Goal: Information Seeking & Learning: Learn about a topic

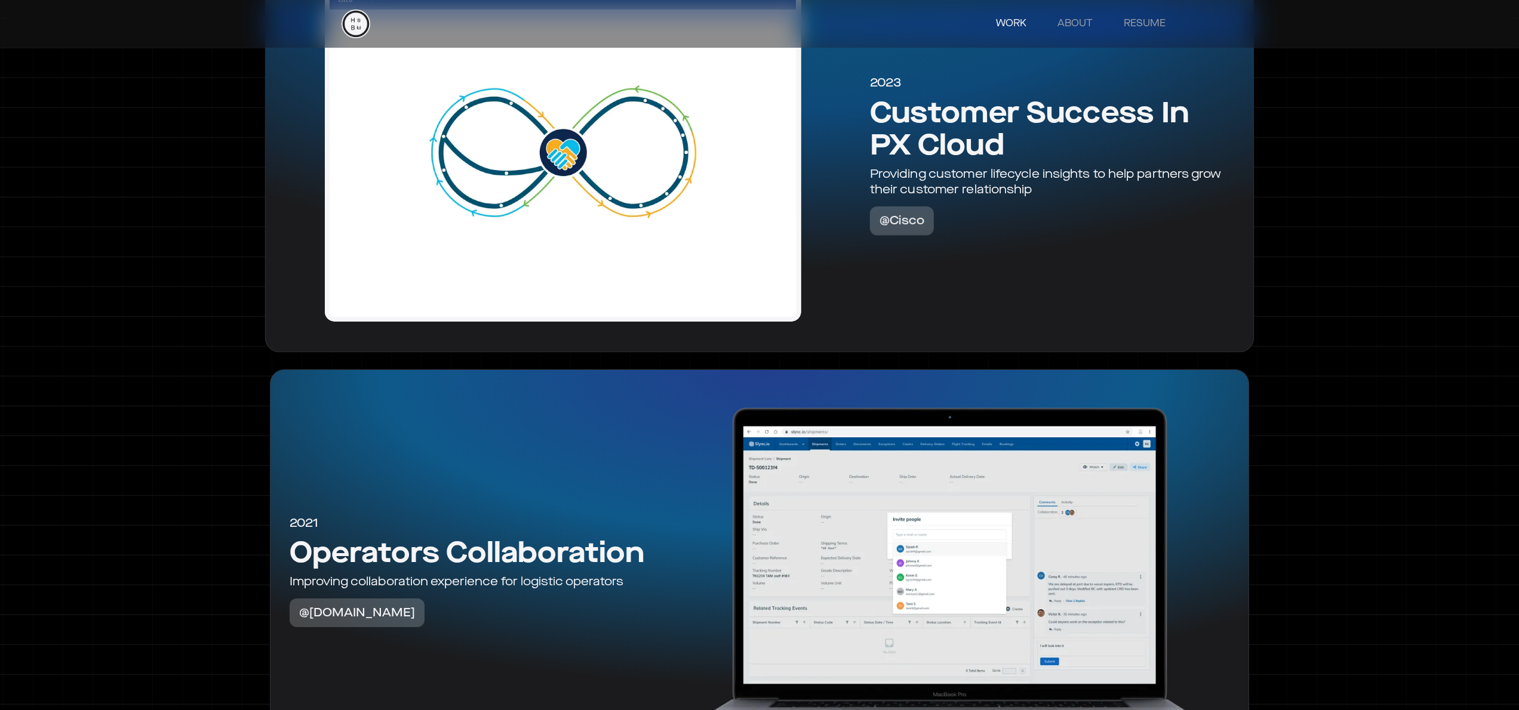
scroll to position [894, 0]
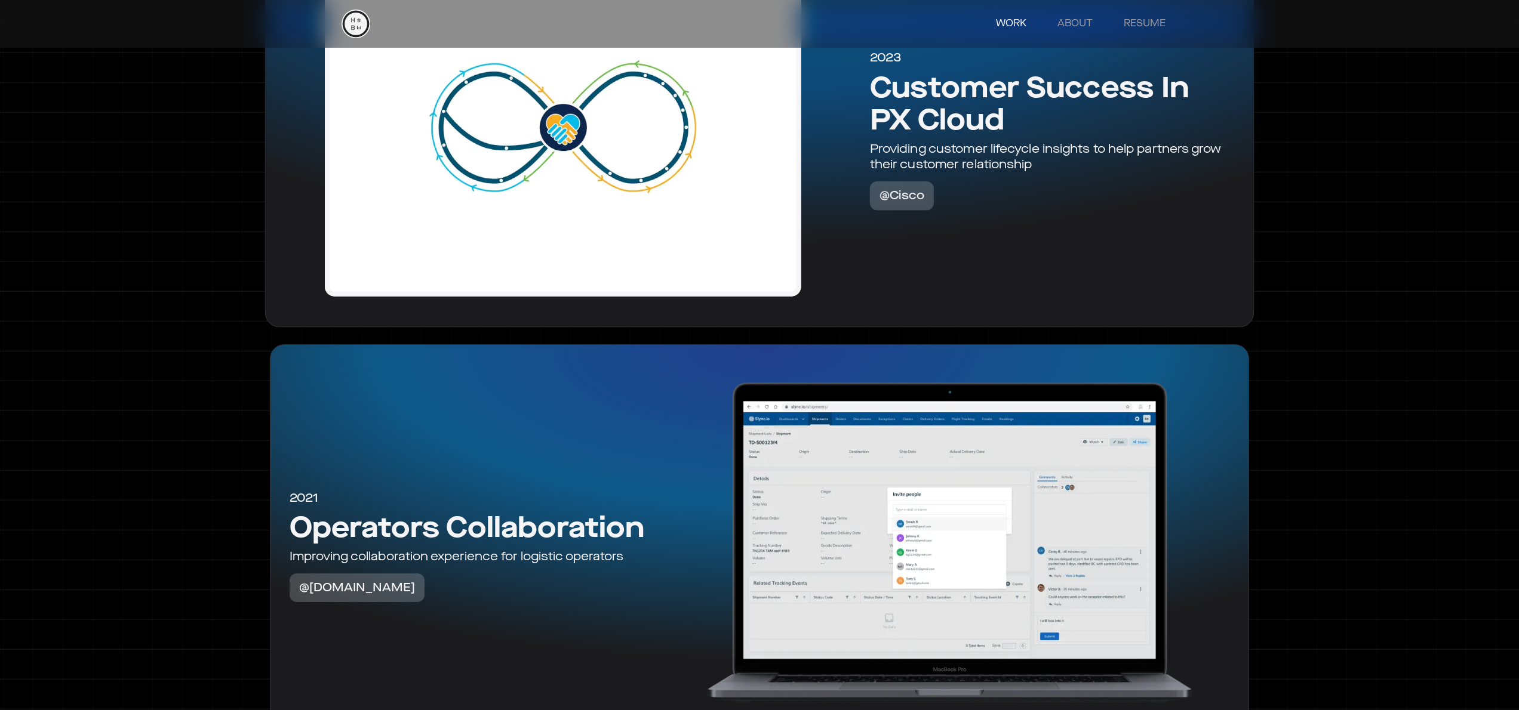
click at [894, 243] on div "2023 Customer Success In PX Cloud Providing customer lifecycle insights to help…" at bounding box center [1051, 127] width 383 height 362
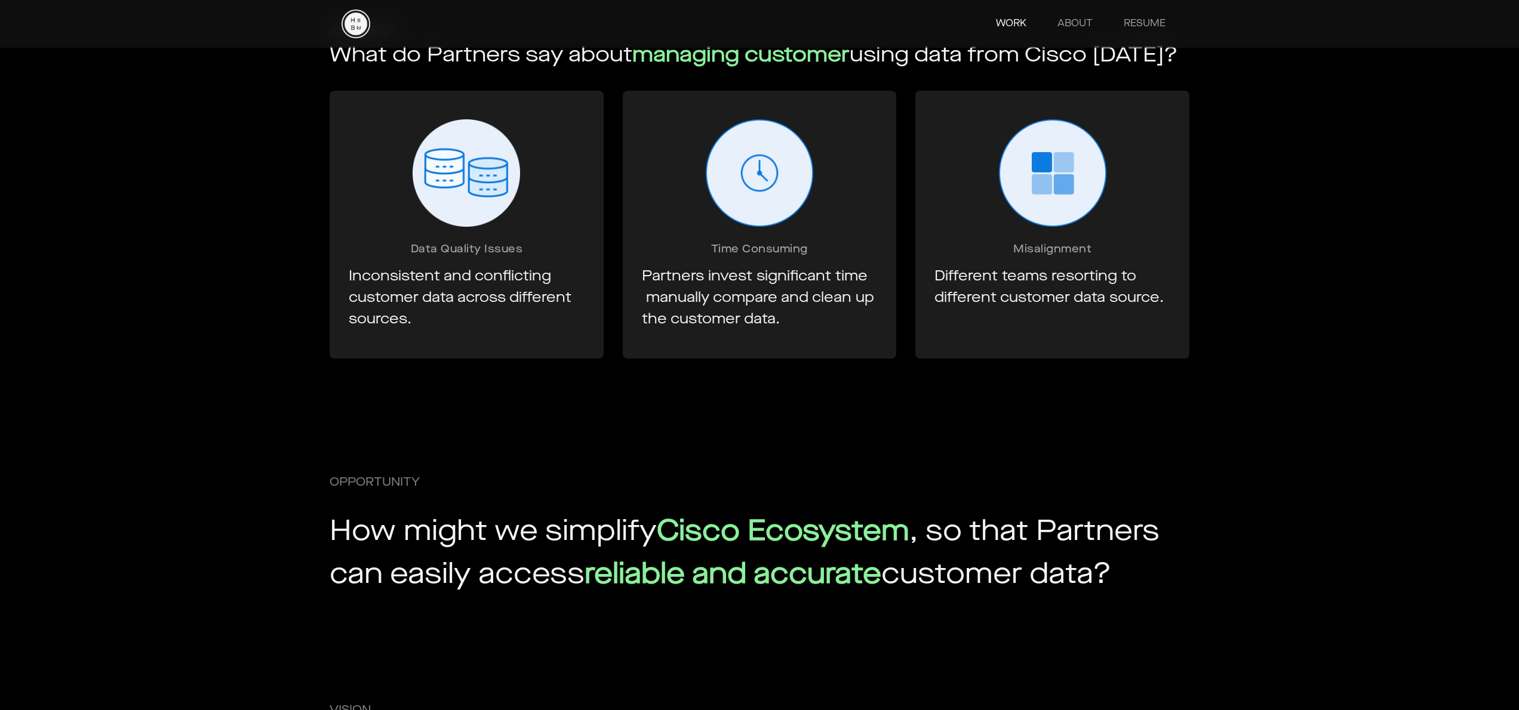
scroll to position [2543, 0]
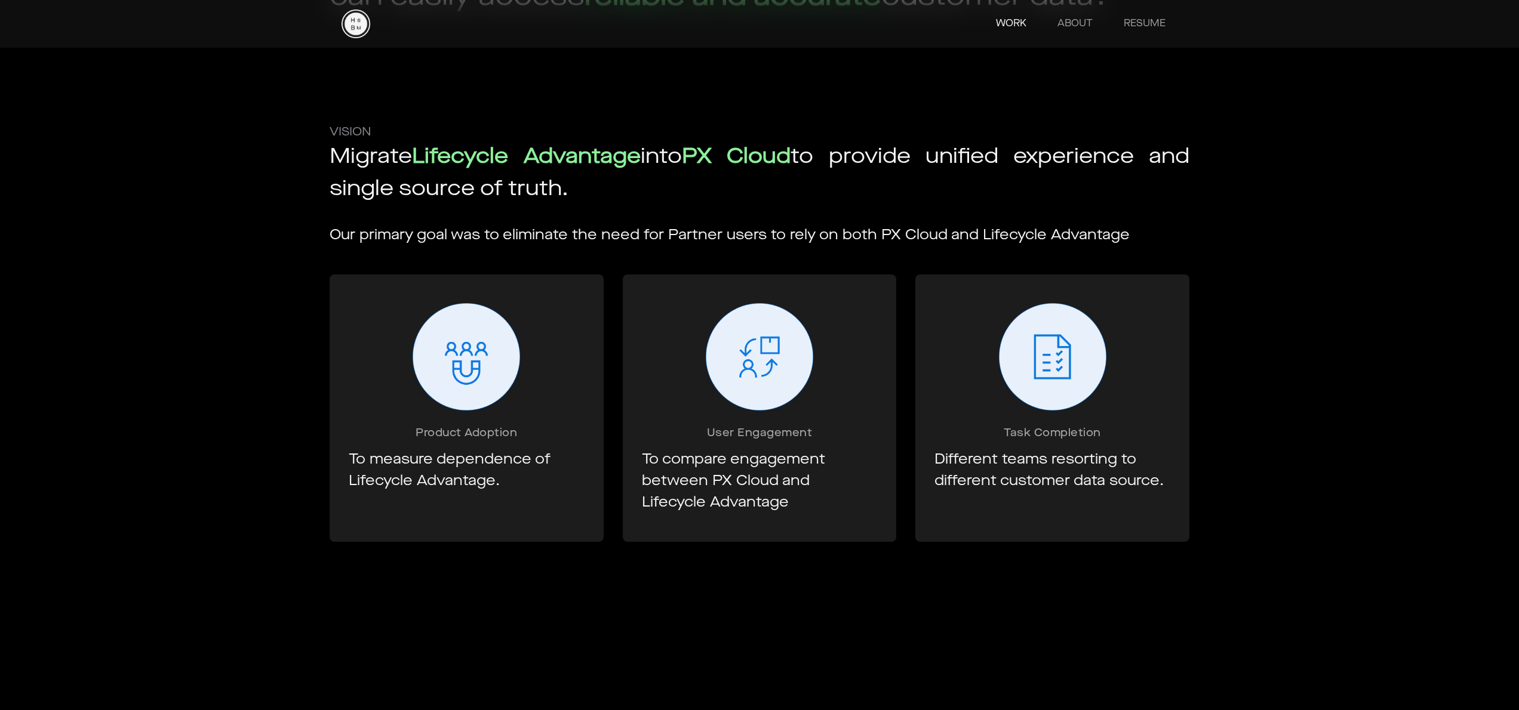
scroll to position [3173, 0]
